Goal: Find specific page/section

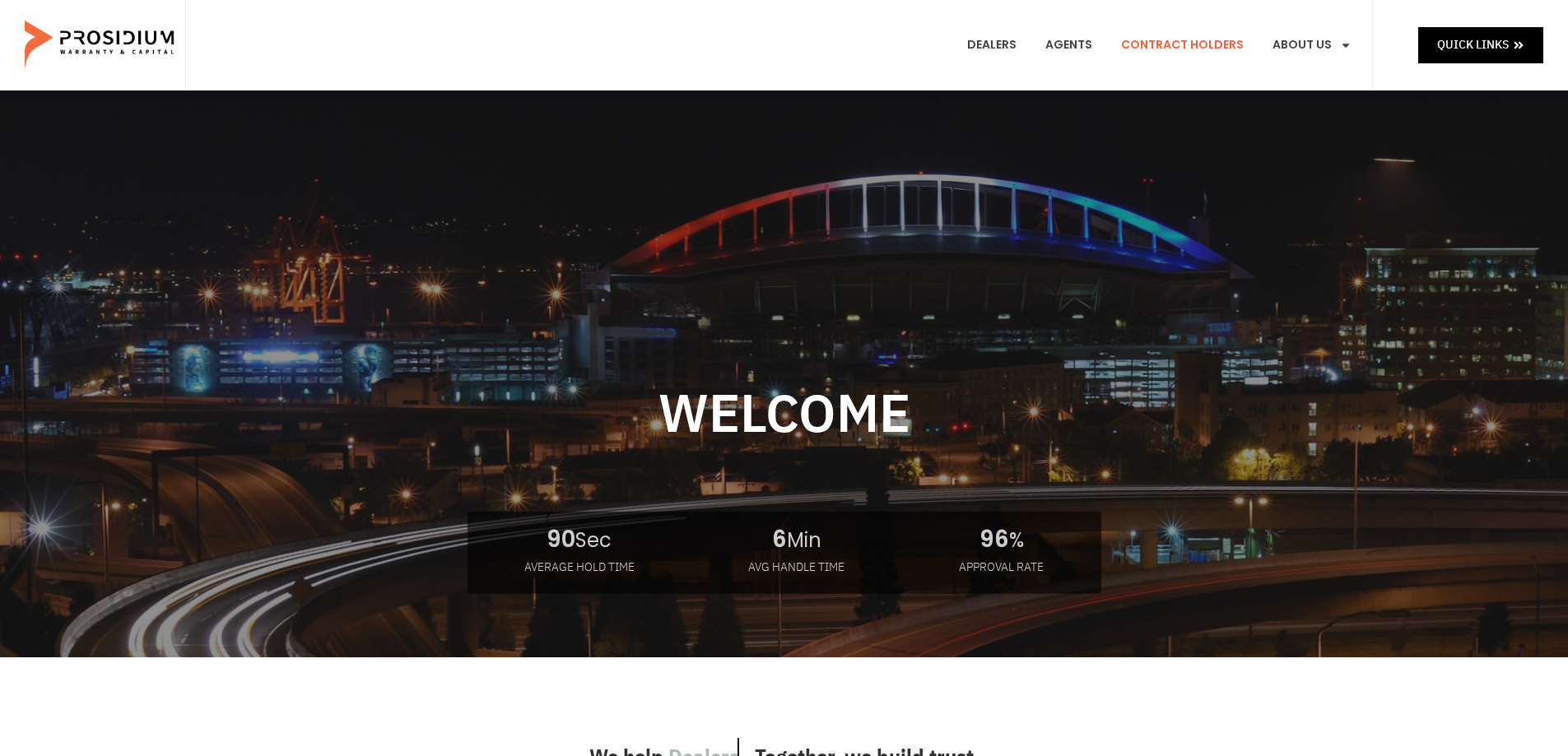
click at [1180, 43] on link "Contract Holders" at bounding box center [1182, 44] width 147 height 61
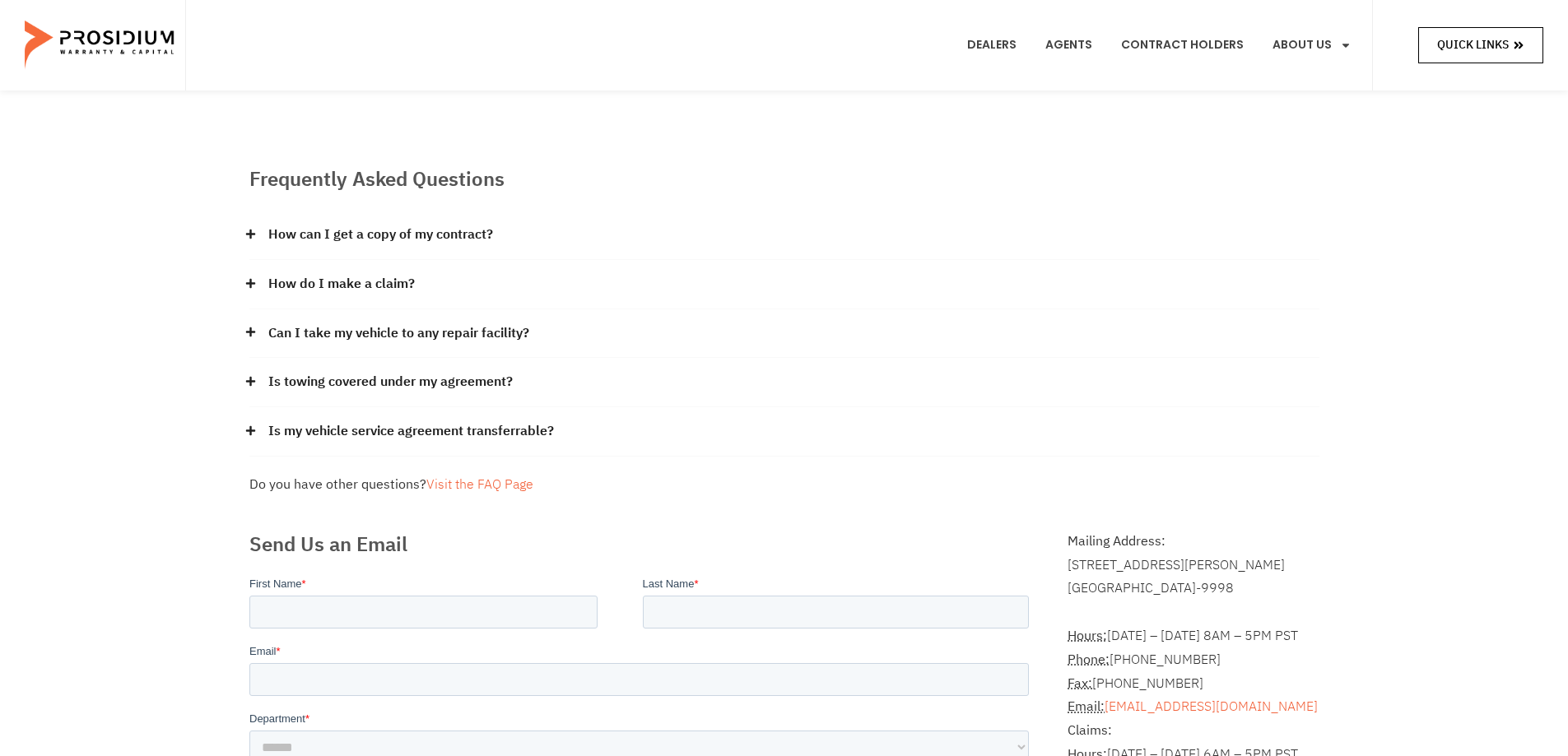
click at [1461, 41] on span "Quick Links" at bounding box center [1472, 44] width 72 height 21
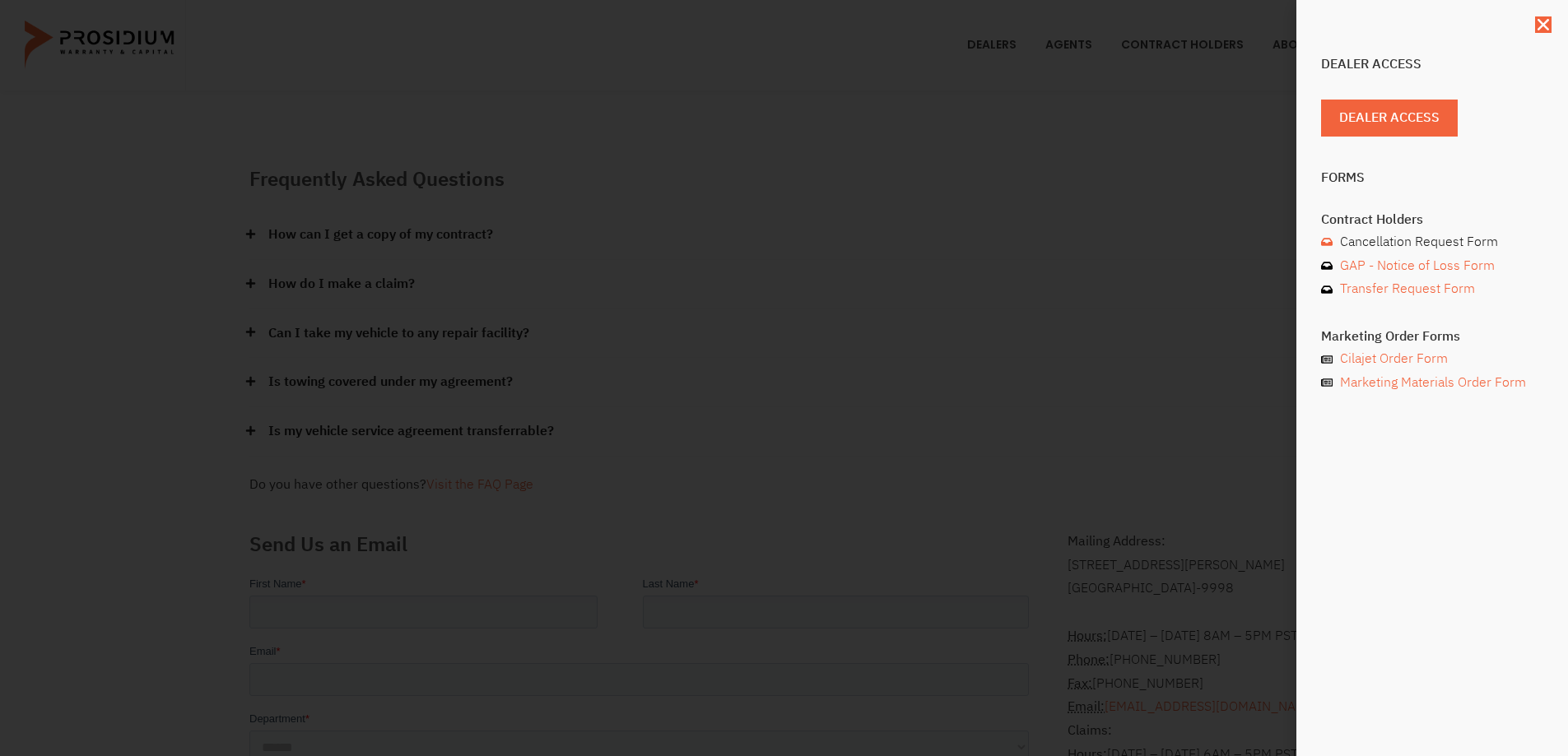
click at [1446, 237] on span "Cancellation Request Form" at bounding box center [1417, 242] width 162 height 24
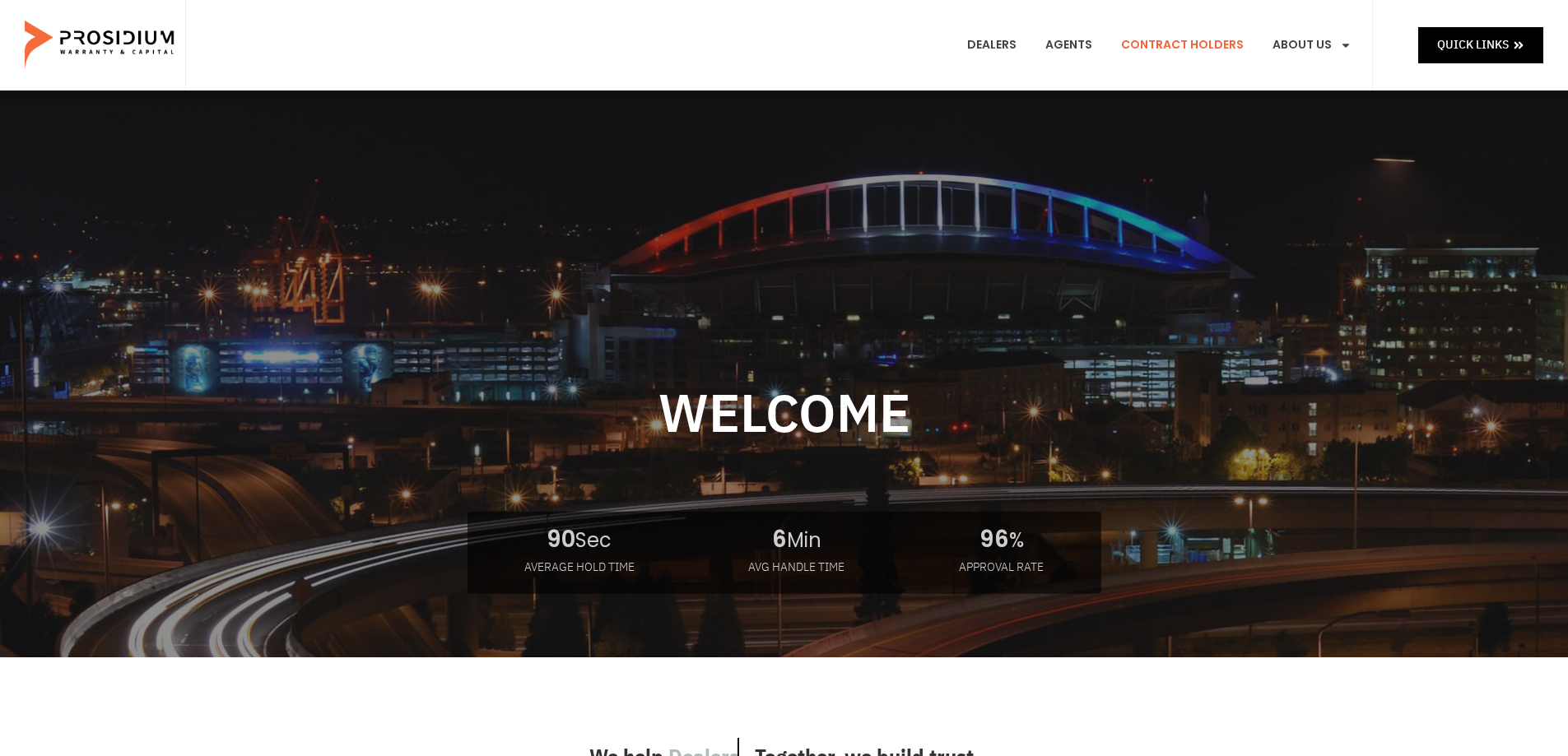
click at [1180, 48] on link "Contract Holders" at bounding box center [1182, 44] width 147 height 61
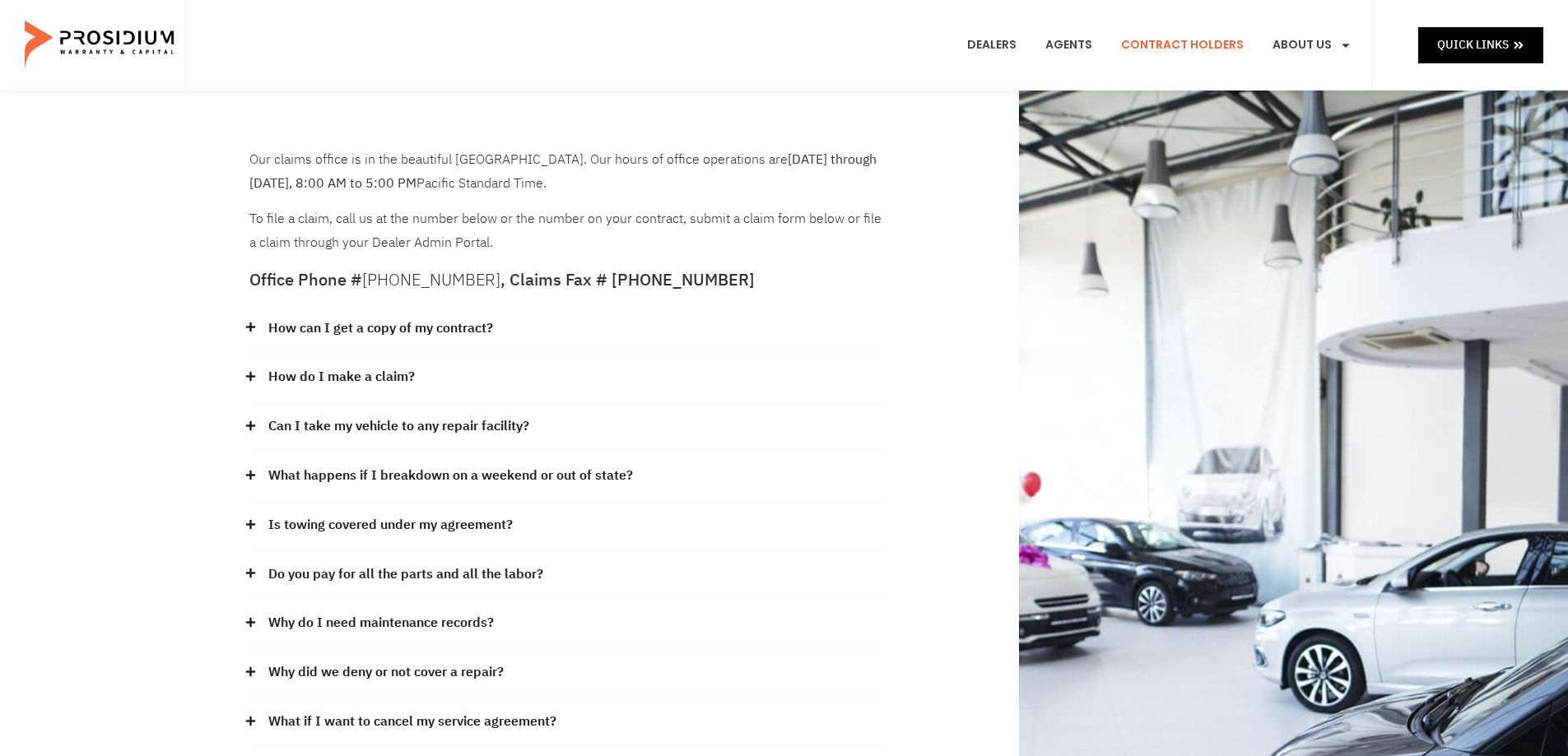
click at [868, 223] on div "Our claims office is in the beautiful [GEOGRAPHIC_DATA]. Our hours of office op…" at bounding box center [567, 201] width 636 height 107
